Goal: Task Accomplishment & Management: Manage account settings

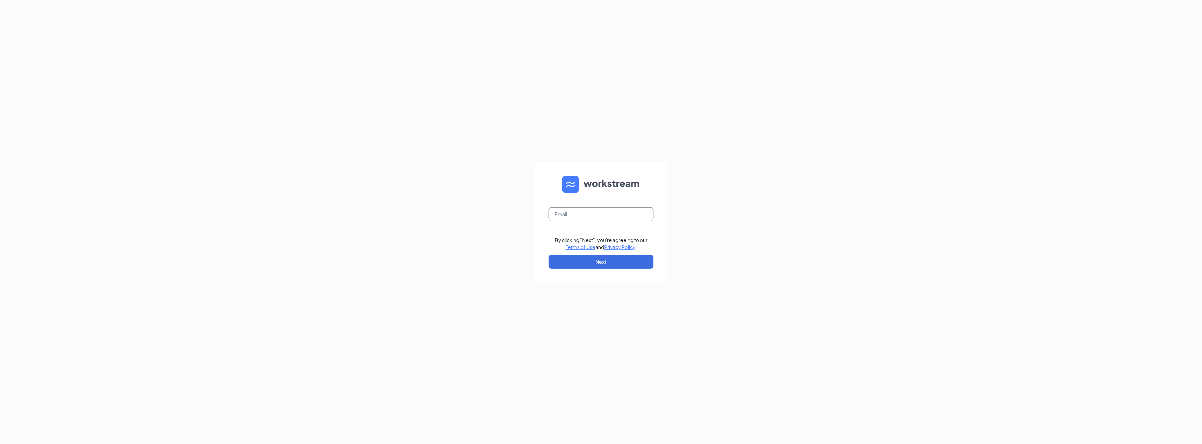
click at [569, 208] on input "text" at bounding box center [601, 214] width 105 height 14
type input "zach@cfabluesprings.com"
click at [585, 255] on button "Next" at bounding box center [601, 262] width 105 height 14
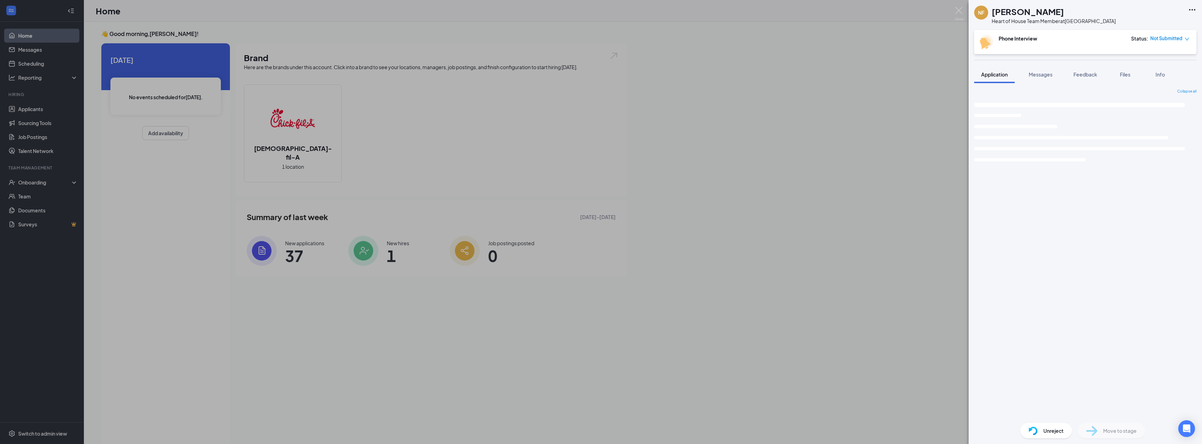
click at [401, 106] on div "NF [PERSON_NAME] Heart of House Team Member at [GEOGRAPHIC_DATA] Phone Intervie…" at bounding box center [601, 222] width 1202 height 444
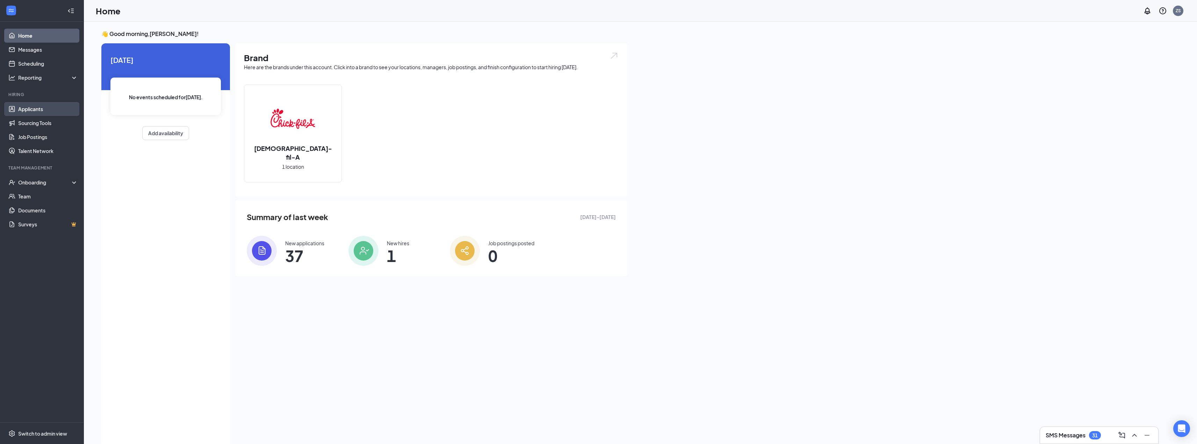
click at [49, 113] on link "Applicants" at bounding box center [48, 109] width 60 height 14
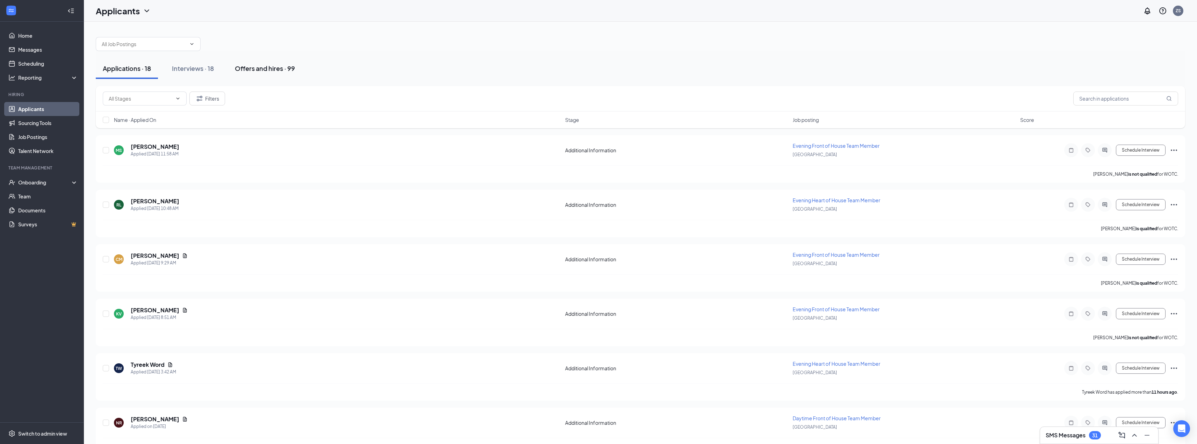
click at [259, 70] on div "Offers and hires · 99" at bounding box center [265, 68] width 60 height 9
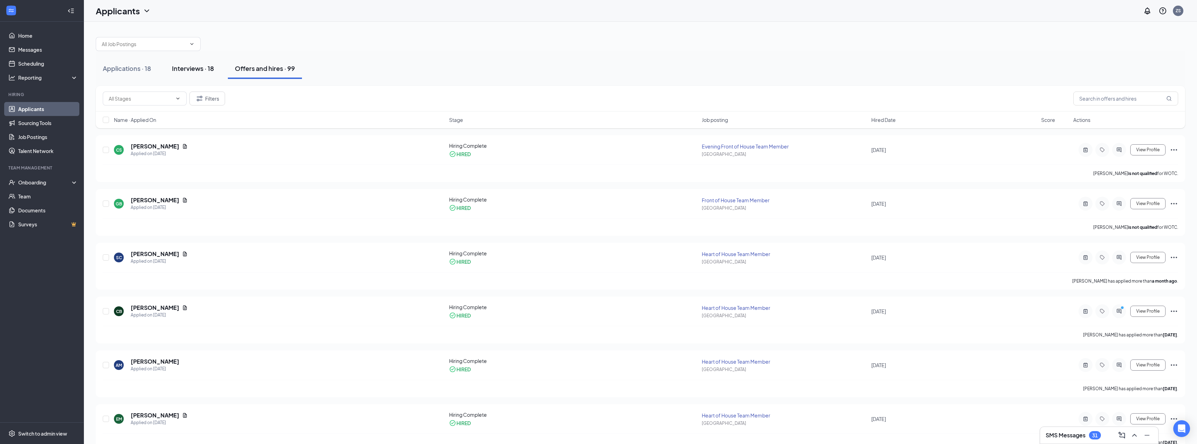
click at [211, 74] on button "Interviews · 18" at bounding box center [193, 68] width 56 height 21
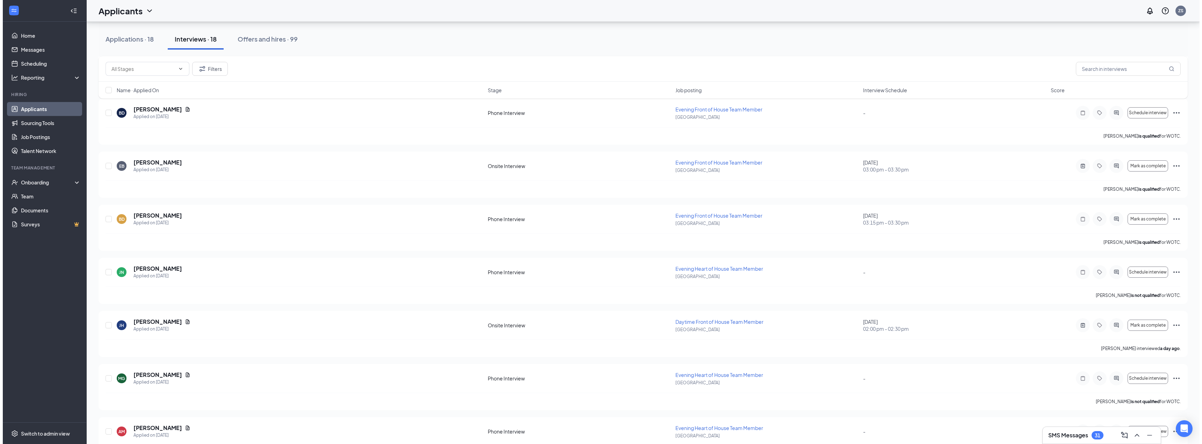
scroll to position [363, 0]
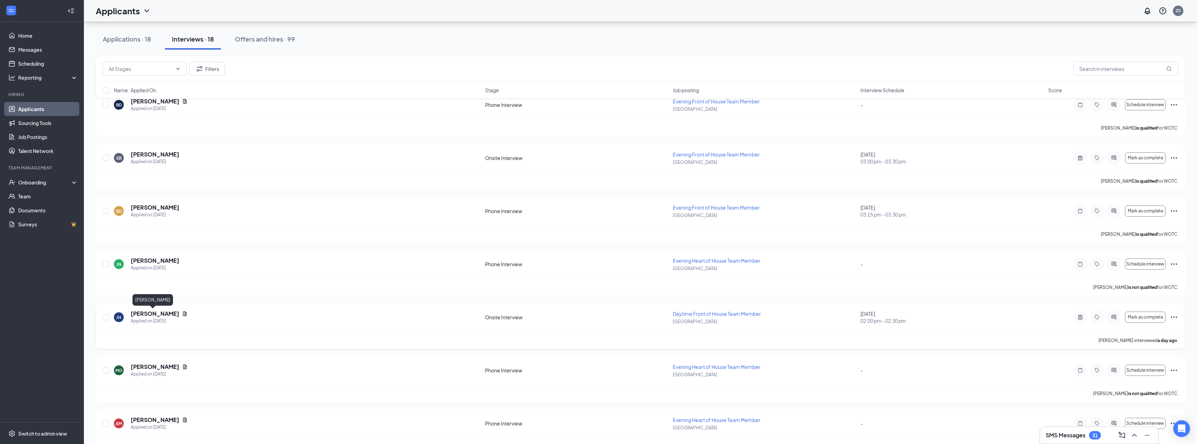
click at [162, 314] on h5 "[PERSON_NAME]" at bounding box center [155, 314] width 49 height 8
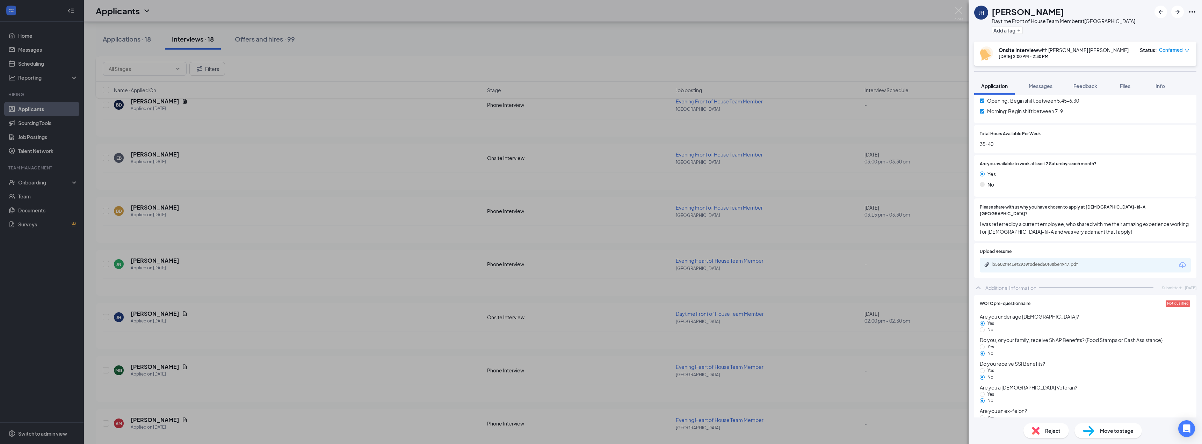
scroll to position [313, 0]
